Goal: Navigation & Orientation: Find specific page/section

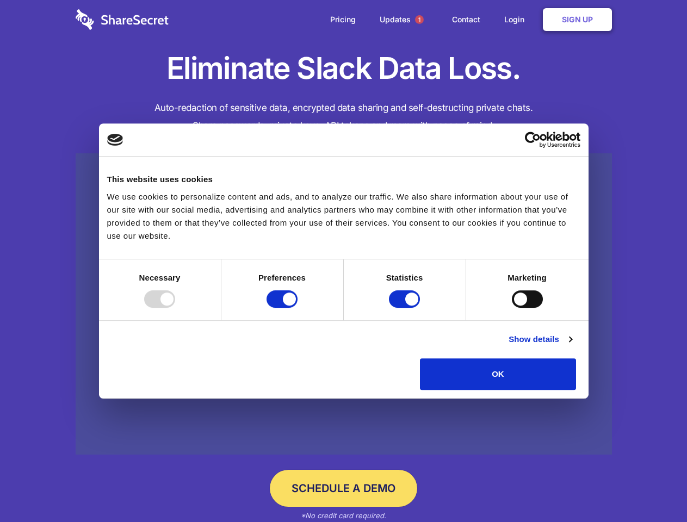
click at [175, 308] on div at bounding box center [159, 299] width 31 height 17
click at [298, 308] on input "Preferences" at bounding box center [282, 299] width 31 height 17
checkbox input "false"
click at [406, 308] on input "Statistics" at bounding box center [404, 299] width 31 height 17
checkbox input "false"
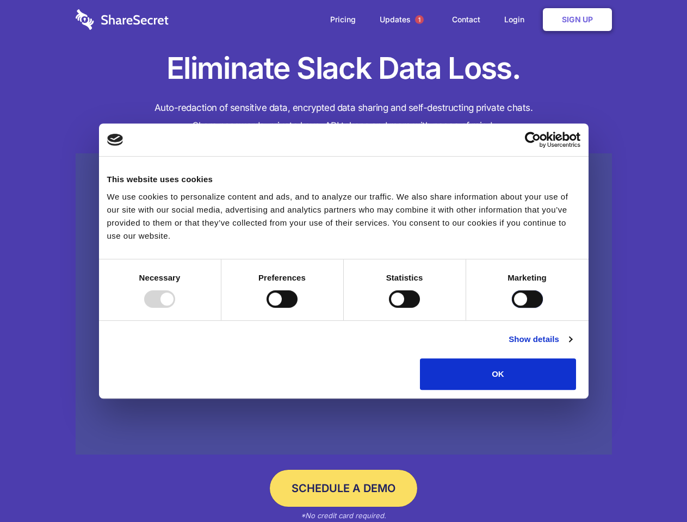
click at [512, 308] on input "Marketing" at bounding box center [527, 299] width 31 height 17
checkbox input "true"
click at [572, 346] on link "Show details" at bounding box center [540, 339] width 63 height 13
click at [0, 0] on li "Necessary 7 Necessary cookies help make a website usable by enabling basic func…" at bounding box center [0, 0] width 0 height 0
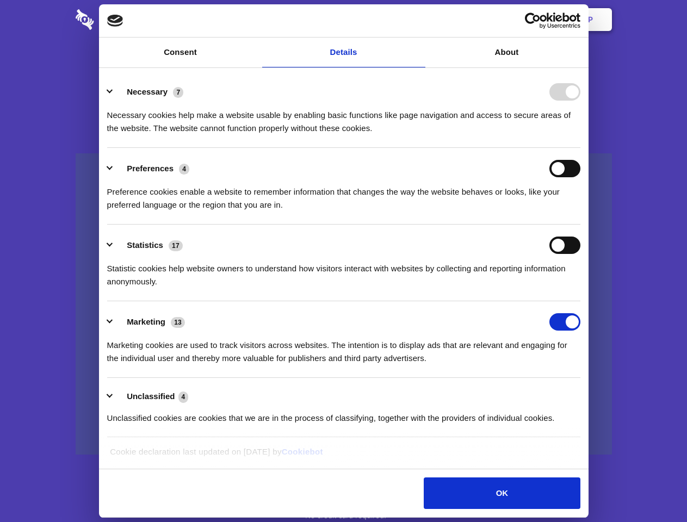
click at [419, 20] on span "1" at bounding box center [419, 19] width 9 height 9
